Goal: Navigation & Orientation: Understand site structure

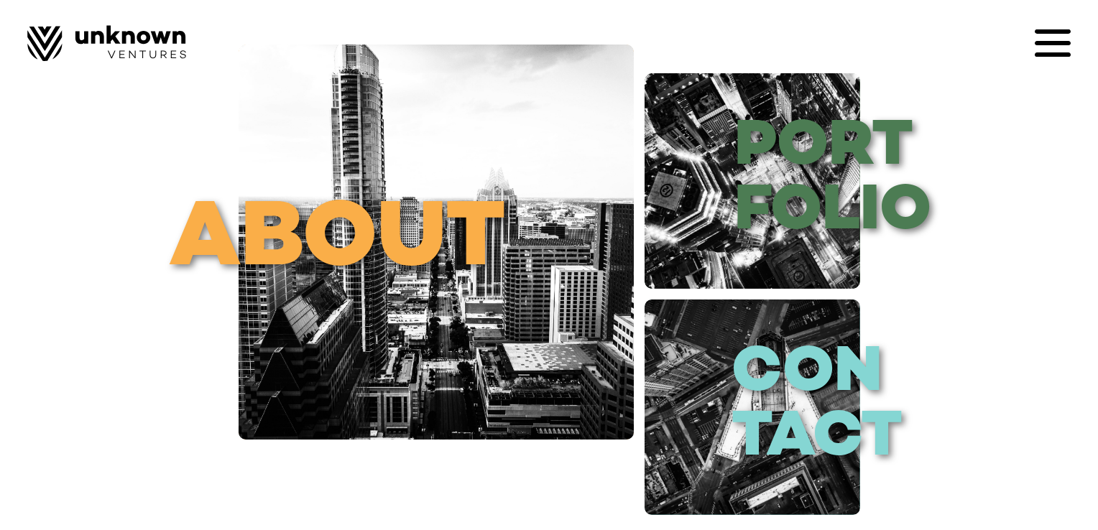
click at [1055, 45] on icon at bounding box center [1053, 43] width 36 height 4
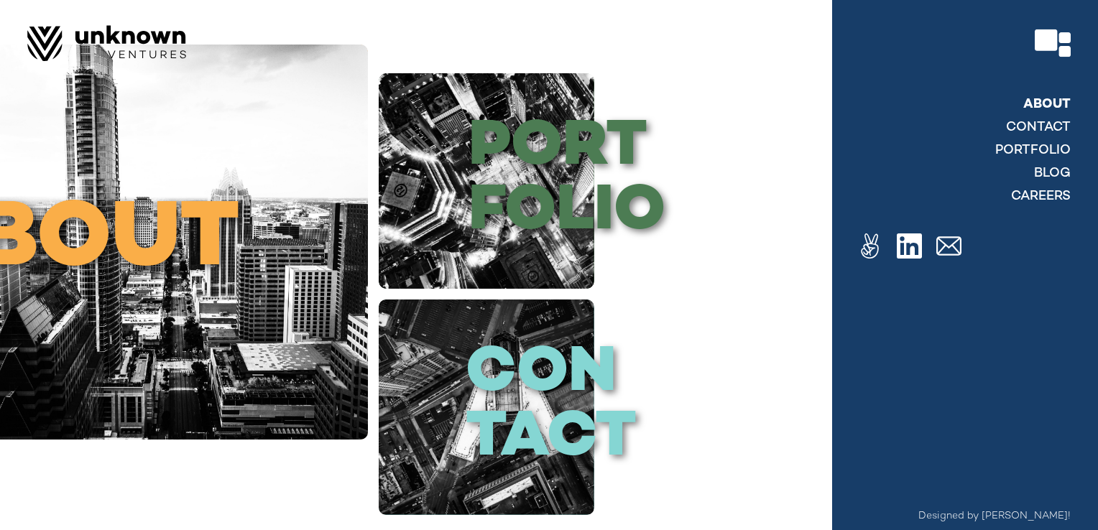
click at [1055, 104] on link "About" at bounding box center [1047, 104] width 47 height 17
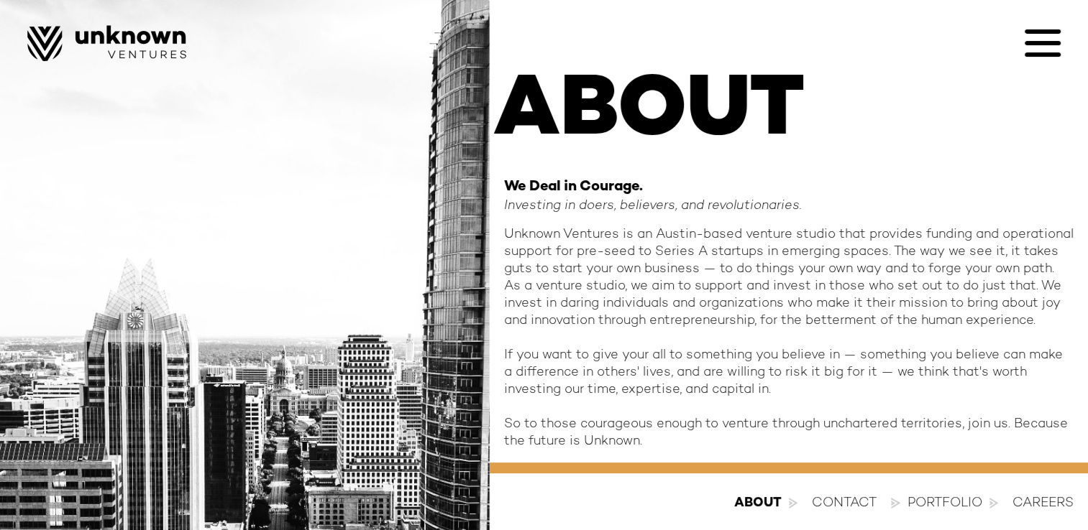
scroll to position [89, 0]
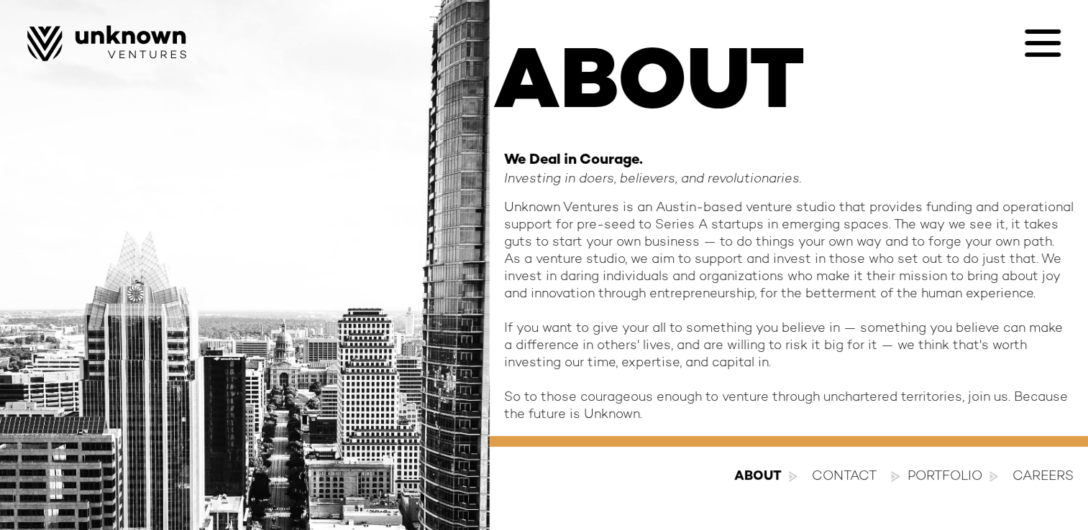
click at [923, 477] on div "Portfolio" at bounding box center [944, 477] width 75 height 17
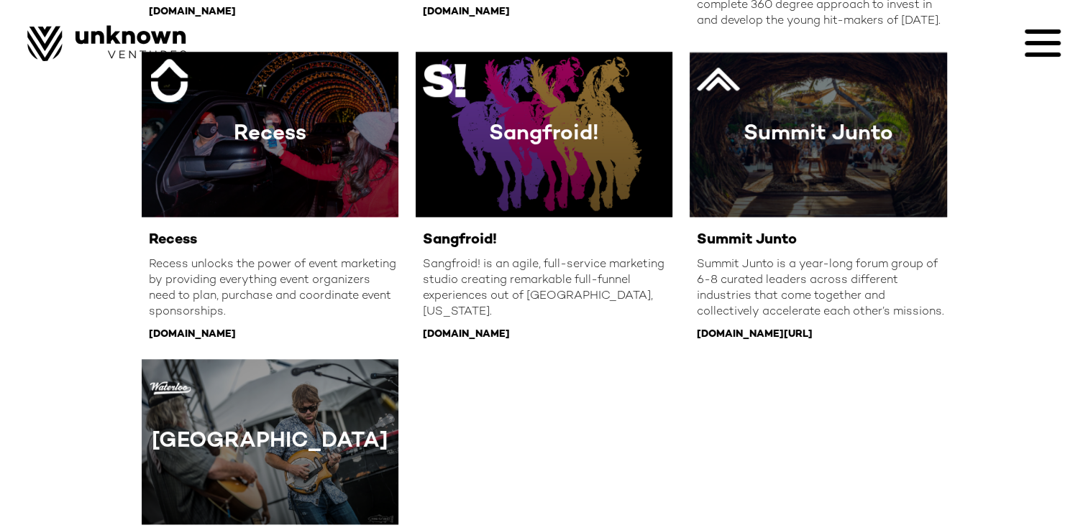
scroll to position [1524, 0]
